Goal: Transaction & Acquisition: Obtain resource

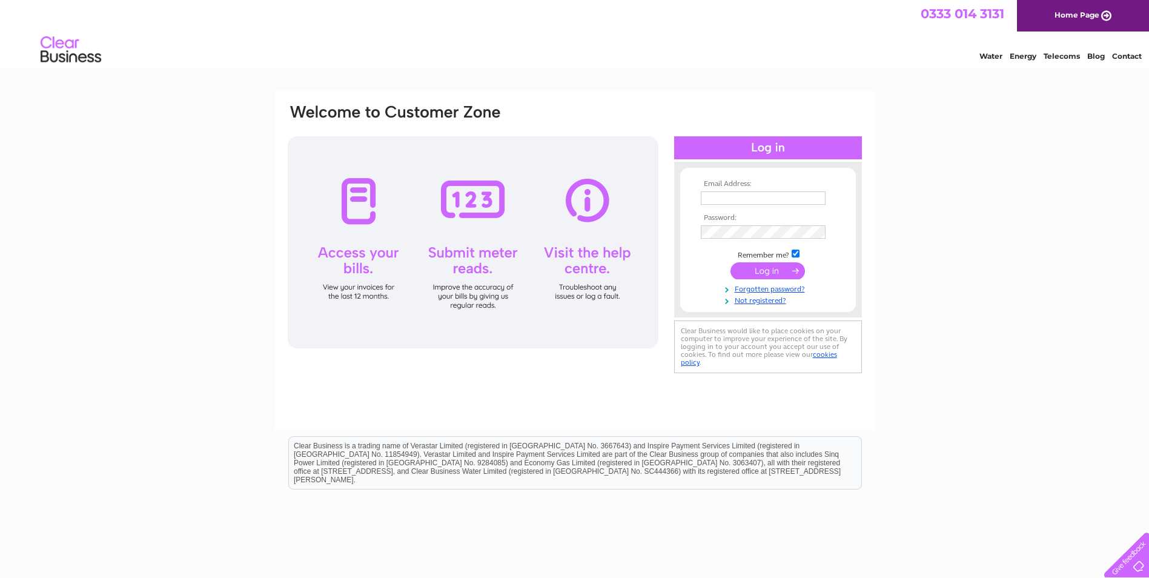
type input "facilities@edmosque.org"
click at [758, 274] on input "submit" at bounding box center [767, 270] width 74 height 17
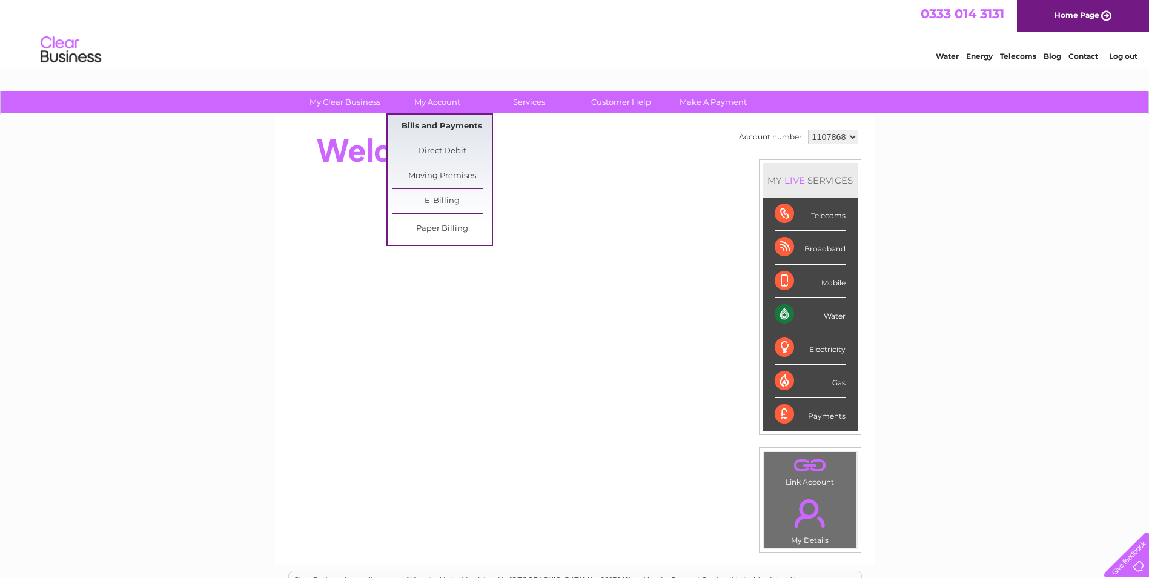
click at [427, 121] on link "Bills and Payments" at bounding box center [442, 126] width 100 height 24
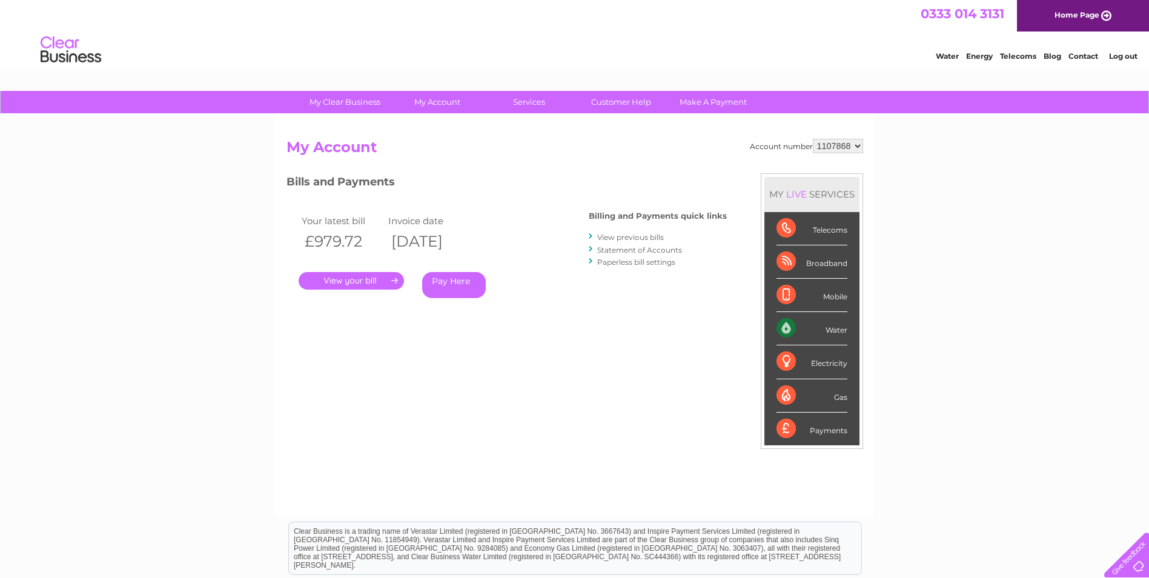
click at [639, 237] on link "View previous bills" at bounding box center [630, 237] width 67 height 9
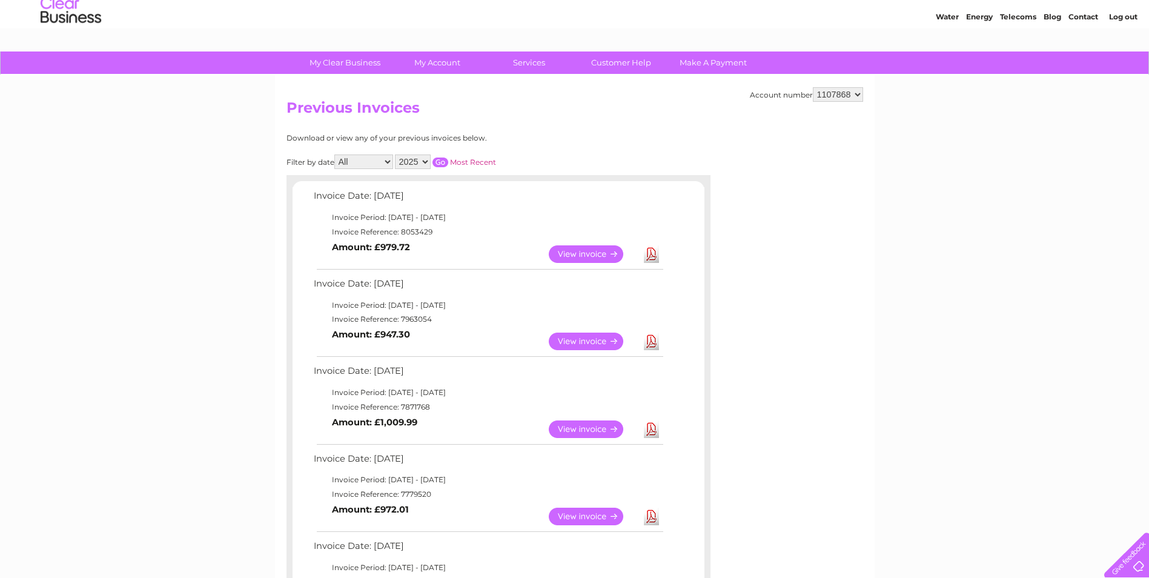
scroll to position [61, 0]
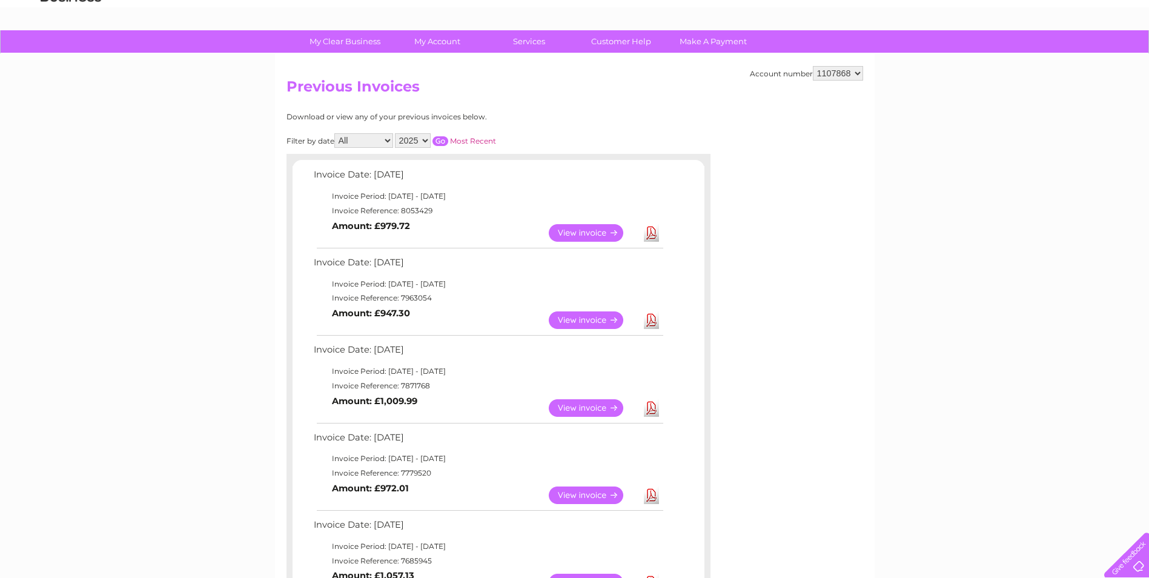
click at [653, 321] on link "Download" at bounding box center [651, 320] width 15 height 18
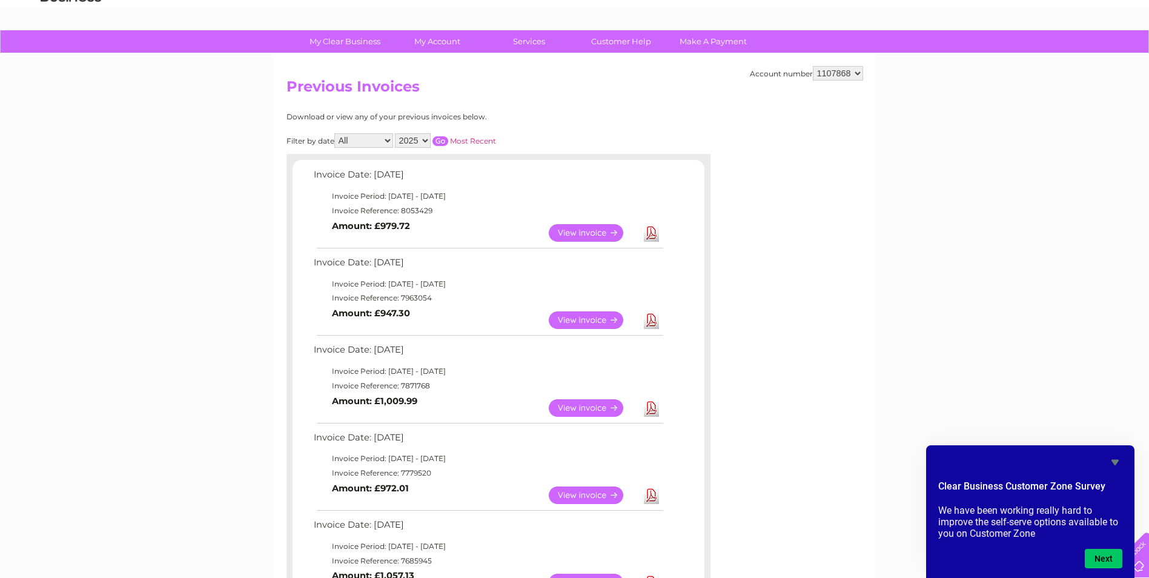
drag, startPoint x: 649, startPoint y: 411, endPoint x: 650, endPoint y: 405, distance: 6.2
click at [650, 405] on link "Download" at bounding box center [651, 408] width 15 height 18
